Goal: Task Accomplishment & Management: Use online tool/utility

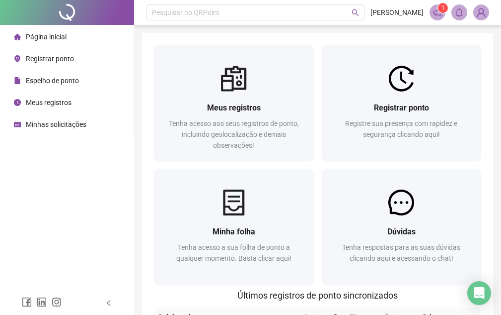
click at [54, 62] on span "Registrar ponto" at bounding box center [50, 59] width 48 height 8
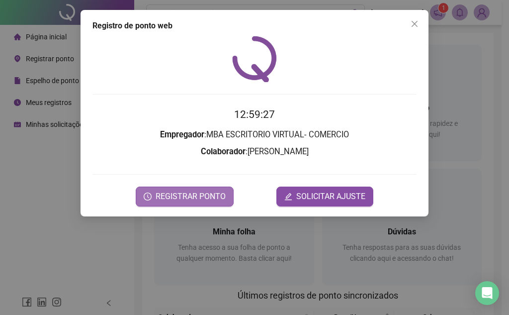
click at [194, 192] on span "REGISTRAR PONTO" at bounding box center [191, 196] width 70 height 12
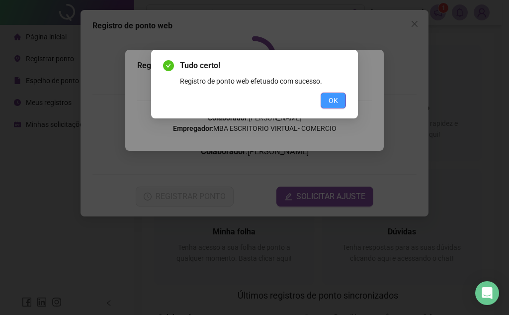
click at [334, 99] on span "OK" at bounding box center [332, 100] width 9 height 11
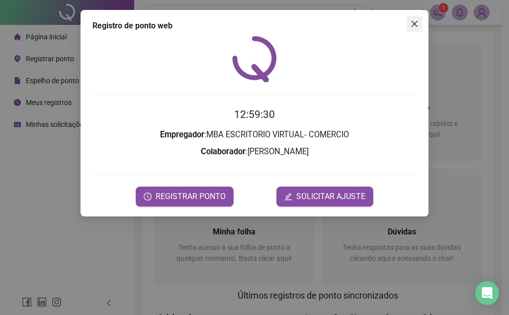
click at [415, 19] on button "Close" at bounding box center [415, 24] width 16 height 16
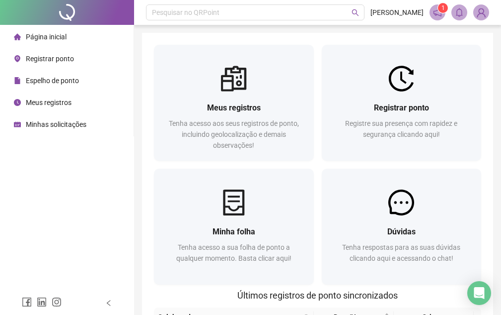
click at [52, 102] on span "Meus registros" at bounding box center [49, 102] width 46 height 8
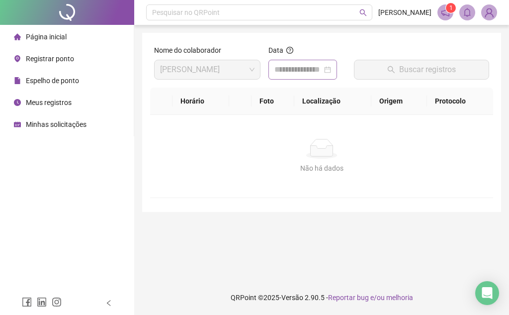
drag, startPoint x: 307, startPoint y: 78, endPoint x: 315, endPoint y: 73, distance: 9.4
click at [308, 78] on div at bounding box center [302, 70] width 69 height 20
click at [315, 73] on input at bounding box center [298, 70] width 48 height 12
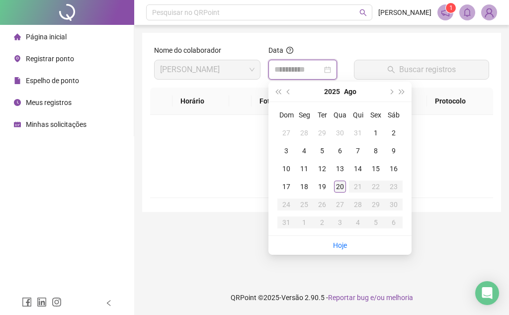
type input "**********"
click at [338, 187] on div "20" at bounding box center [340, 186] width 12 height 12
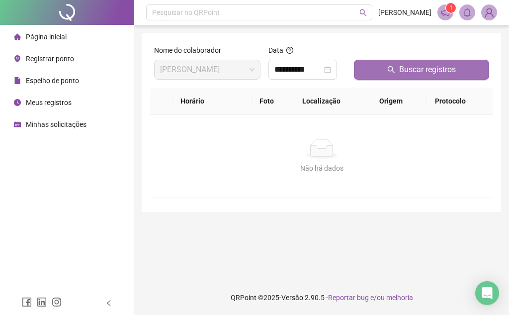
click at [375, 71] on button "Buscar registros" at bounding box center [421, 70] width 135 height 20
